Goal: Entertainment & Leisure: Consume media (video, audio)

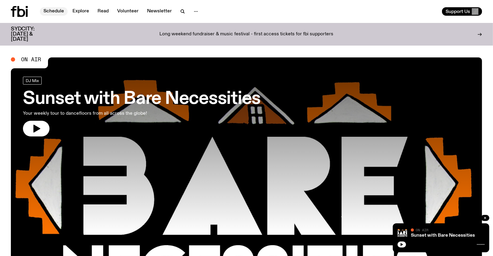
click at [51, 10] on link "Schedule" at bounding box center [54, 11] width 28 height 8
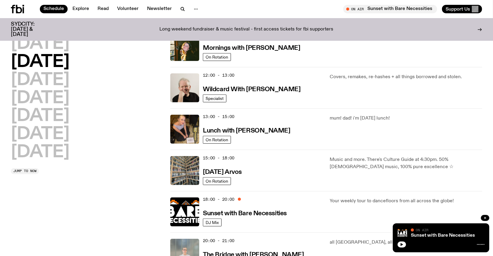
scroll to position [94, 0]
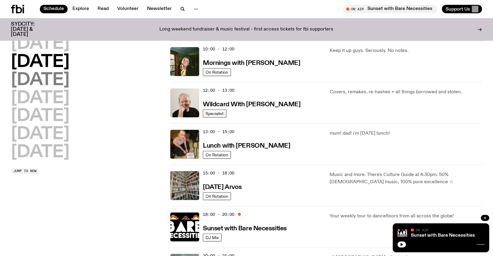
click at [69, 85] on h2 "[DATE]" at bounding box center [40, 80] width 59 height 17
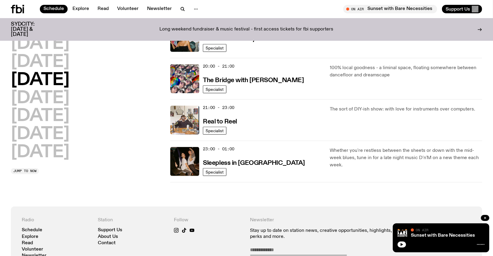
scroll to position [272, 0]
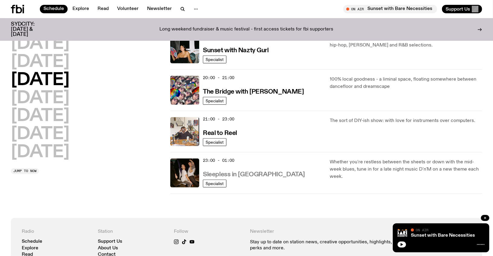
click at [236, 176] on h3 "Sleepless in [GEOGRAPHIC_DATA]" at bounding box center [254, 174] width 102 height 6
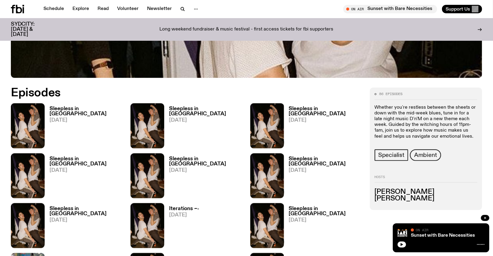
scroll to position [291, 0]
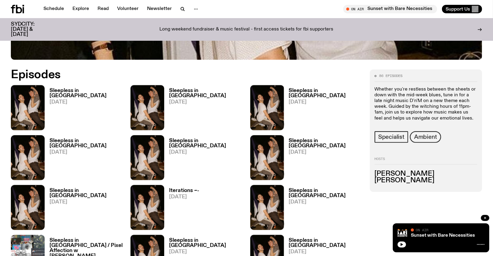
click at [63, 89] on h3 "Sleepless in [GEOGRAPHIC_DATA]" at bounding box center [86, 93] width 74 height 10
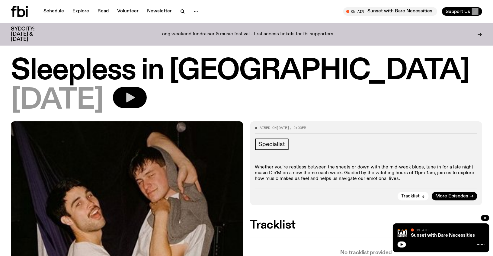
click at [141, 104] on button "button" at bounding box center [130, 97] width 34 height 21
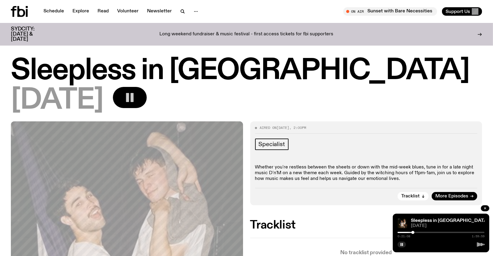
click at [136, 103] on icon "button" at bounding box center [130, 97] width 12 height 12
